Goal: Task Accomplishment & Management: Use online tool/utility

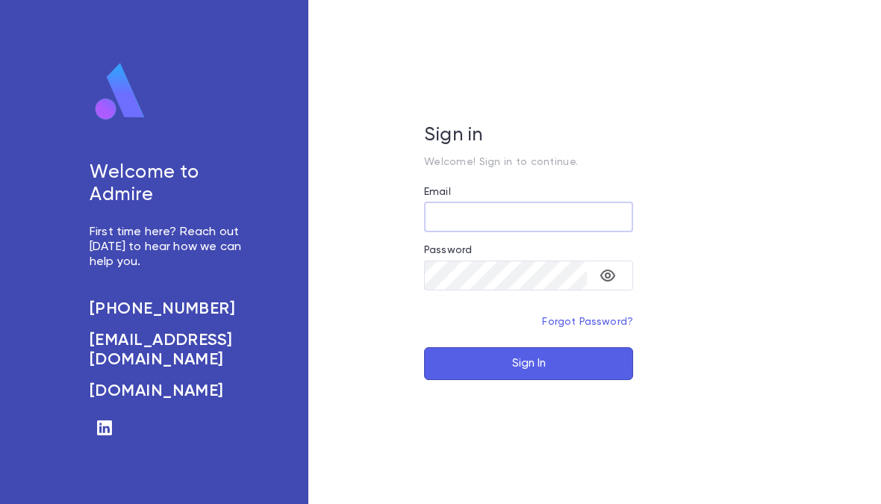
type input "**********"
click at [599, 373] on button "Sign In" at bounding box center [528, 363] width 209 height 33
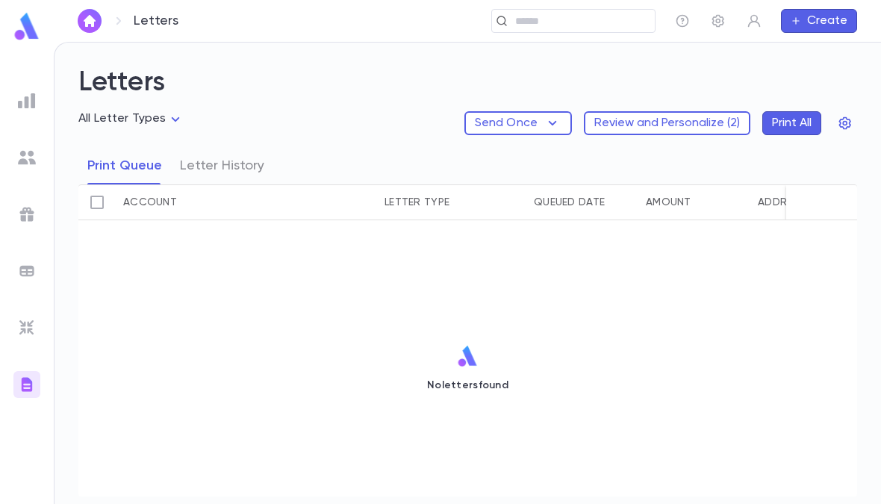
click at [708, 122] on button "Review and Personalize ( 2 )" at bounding box center [667, 123] width 167 height 24
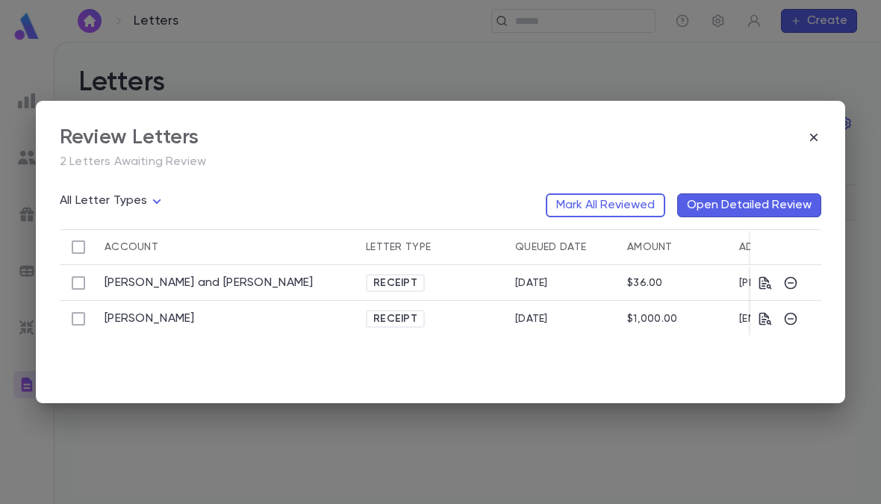
click at [802, 205] on button "Open Detailed Review" at bounding box center [750, 205] width 144 height 24
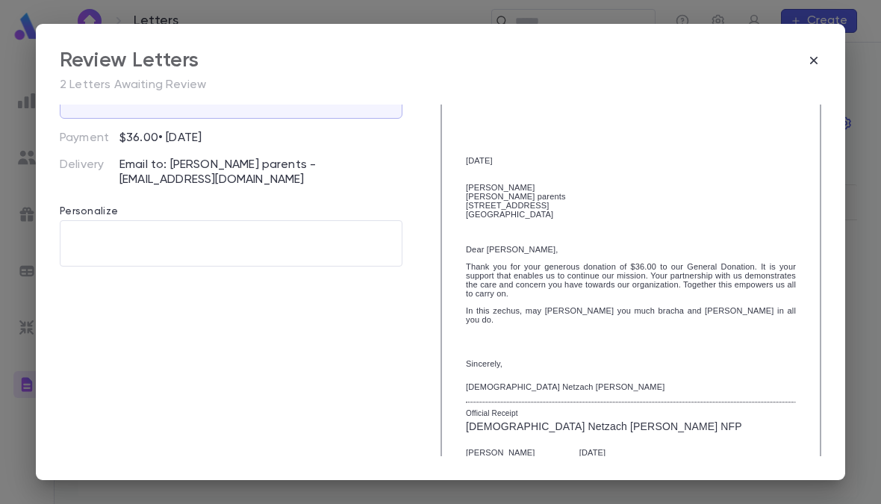
scroll to position [115, 0]
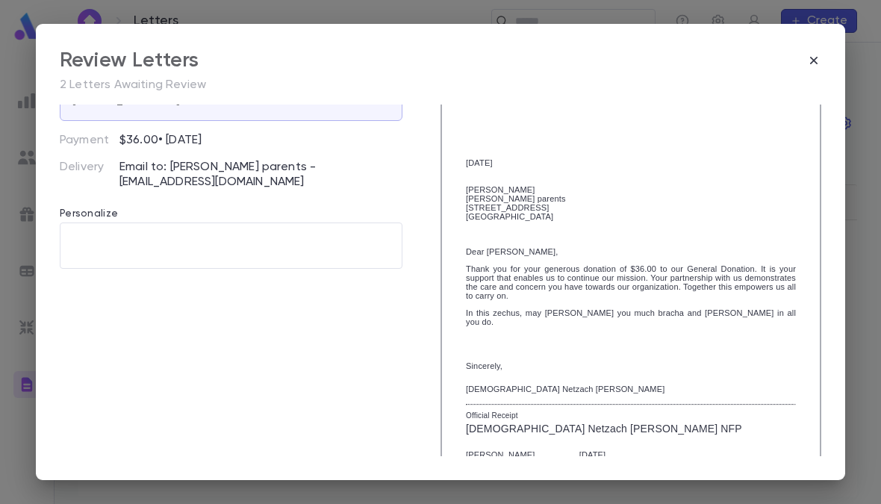
click at [581, 212] on div "[STREET_ADDRESS]" at bounding box center [631, 207] width 330 height 9
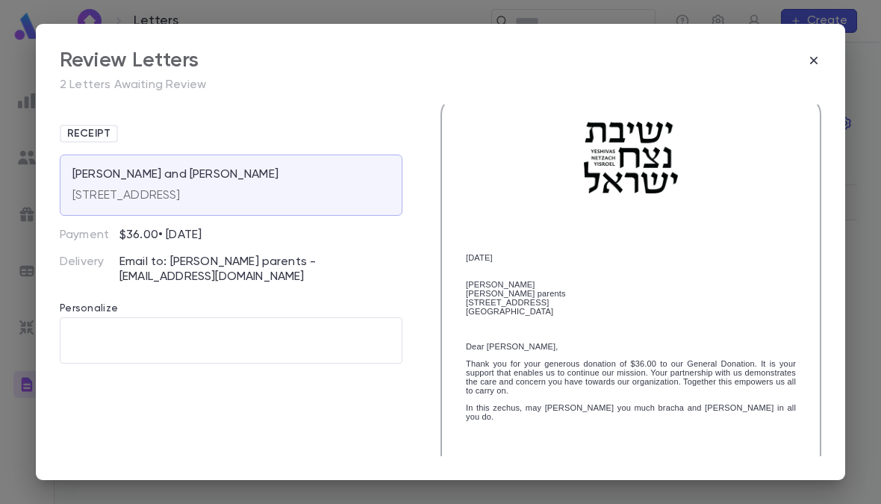
scroll to position [12, 0]
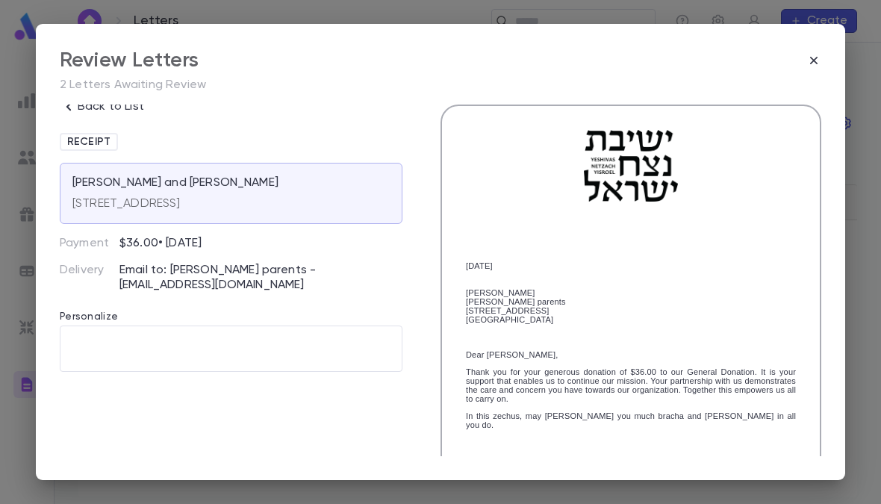
click at [104, 193] on div "[STREET_ADDRESS]" at bounding box center [126, 200] width 108 height 21
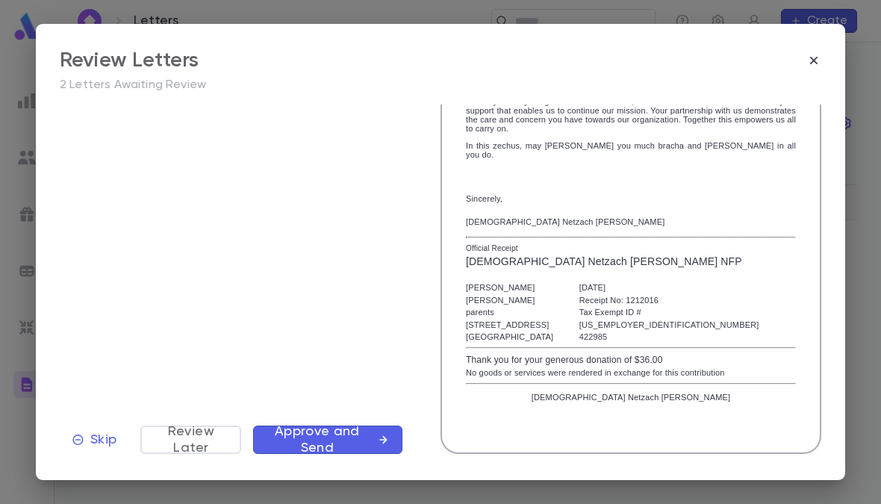
scroll to position [279, 0]
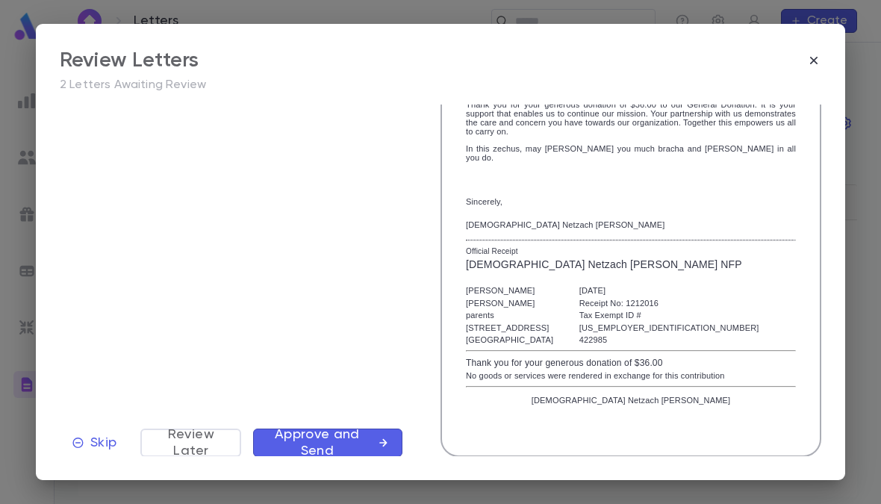
click at [95, 451] on span "Skip" at bounding box center [103, 443] width 26 height 16
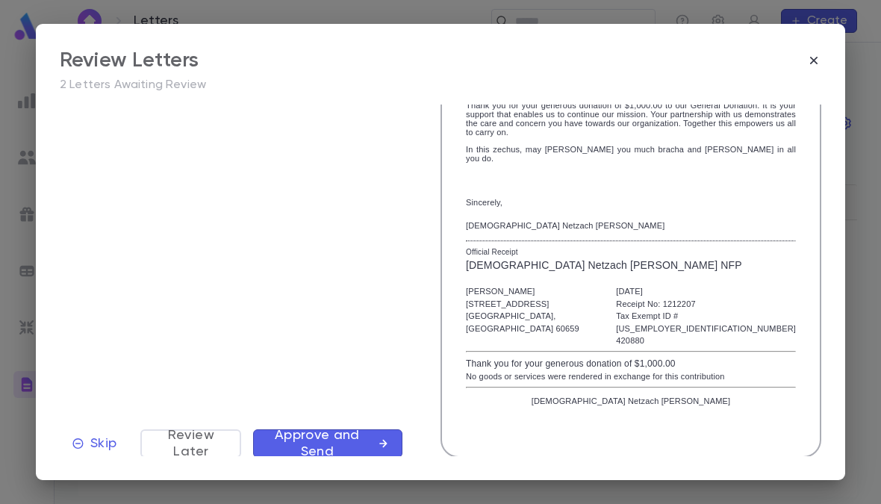
scroll to position [269, 0]
click at [105, 453] on span "Skip" at bounding box center [103, 444] width 26 height 16
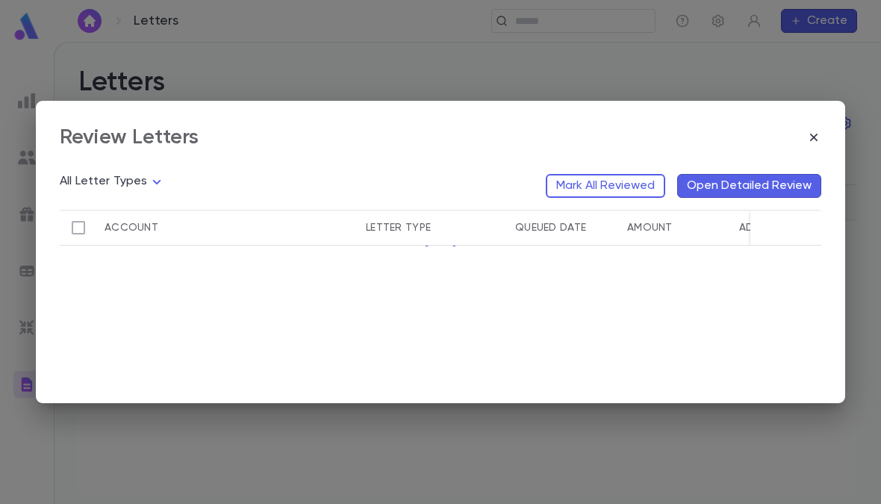
scroll to position [0, 0]
click at [819, 129] on div "Review Letters" at bounding box center [441, 137] width 762 height 25
click at [819, 140] on icon "button" at bounding box center [814, 137] width 15 height 15
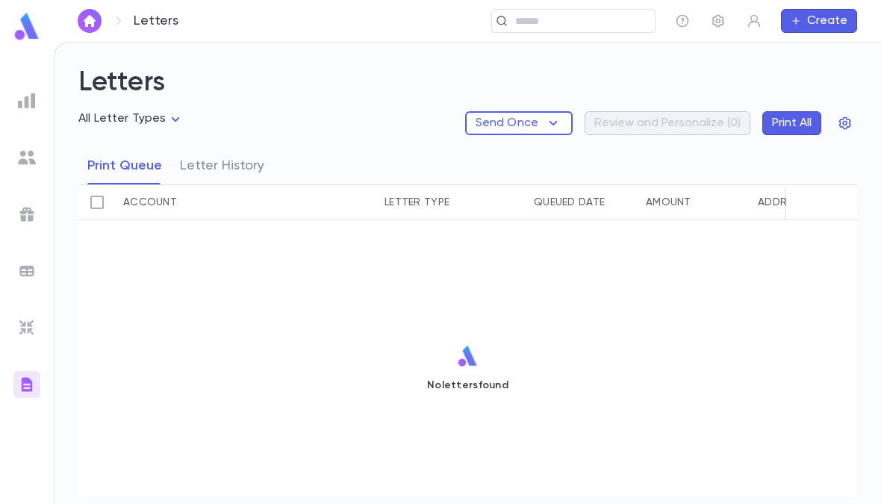
click at [710, 124] on div "Send Once Review and Personalize ( 0 ) Print All" at bounding box center [661, 123] width 392 height 24
click at [192, 157] on button "Letter History" at bounding box center [222, 165] width 84 height 37
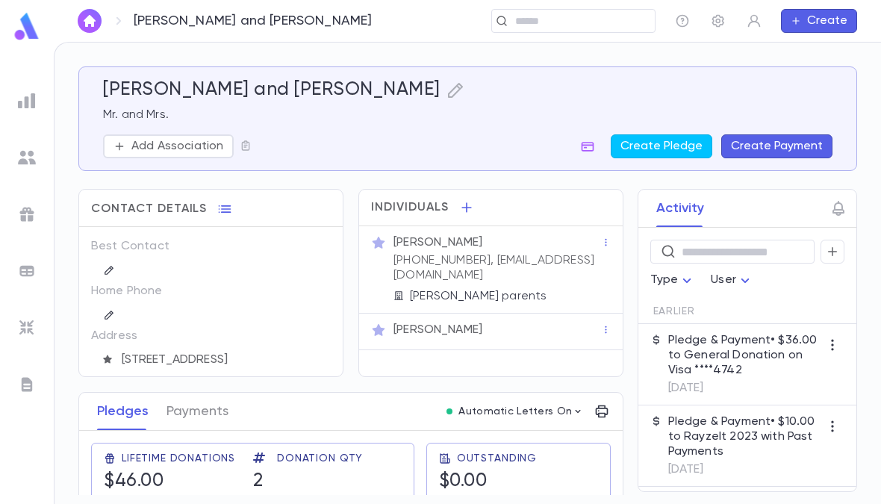
click at [589, 250] on div "(410) 358-0353, ecohen@torahinstitute.org" at bounding box center [496, 266] width 211 height 33
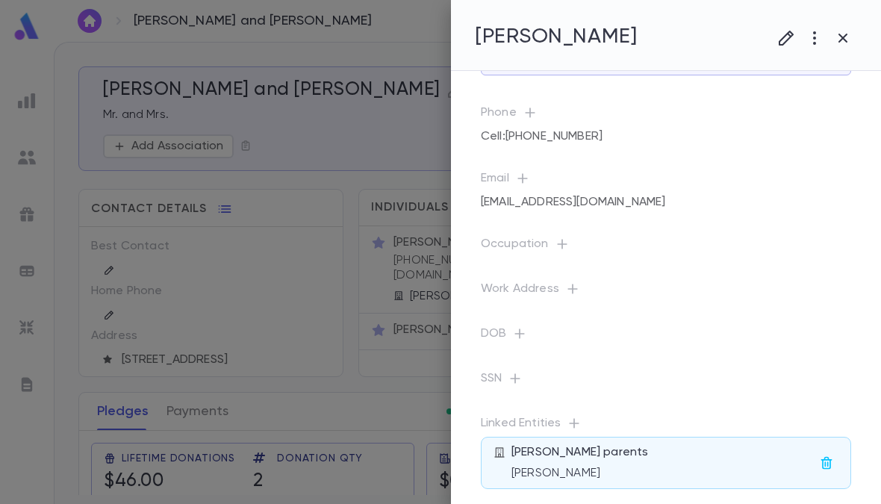
scroll to position [101, 0]
click at [834, 464] on icon "button" at bounding box center [826, 463] width 15 height 15
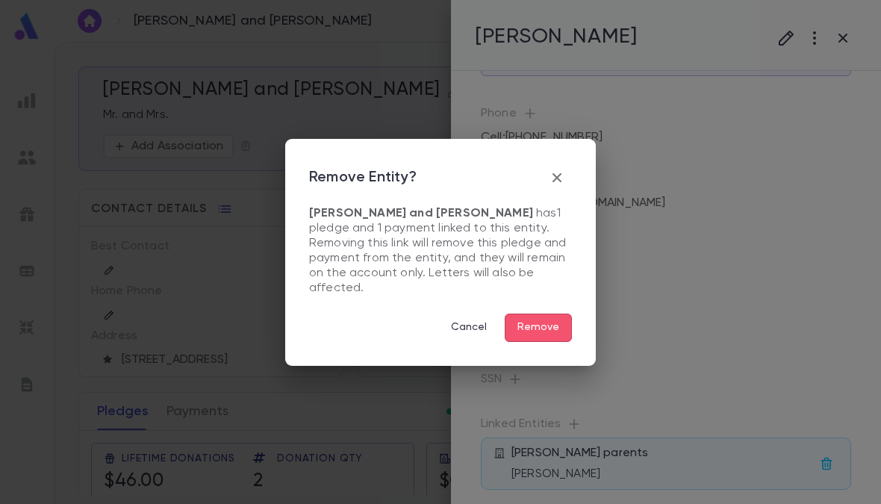
click at [559, 187] on icon "button" at bounding box center [557, 178] width 18 height 18
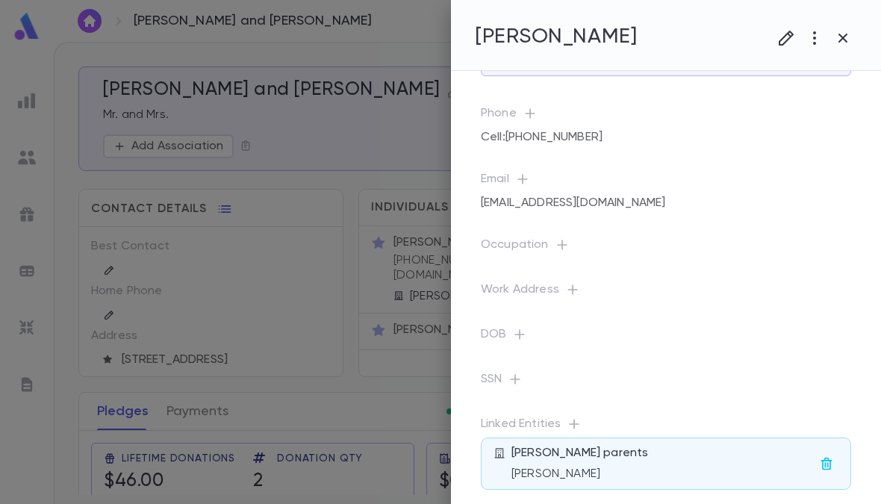
click at [200, 217] on div at bounding box center [440, 252] width 881 height 504
